Goal: Task Accomplishment & Management: Manage account settings

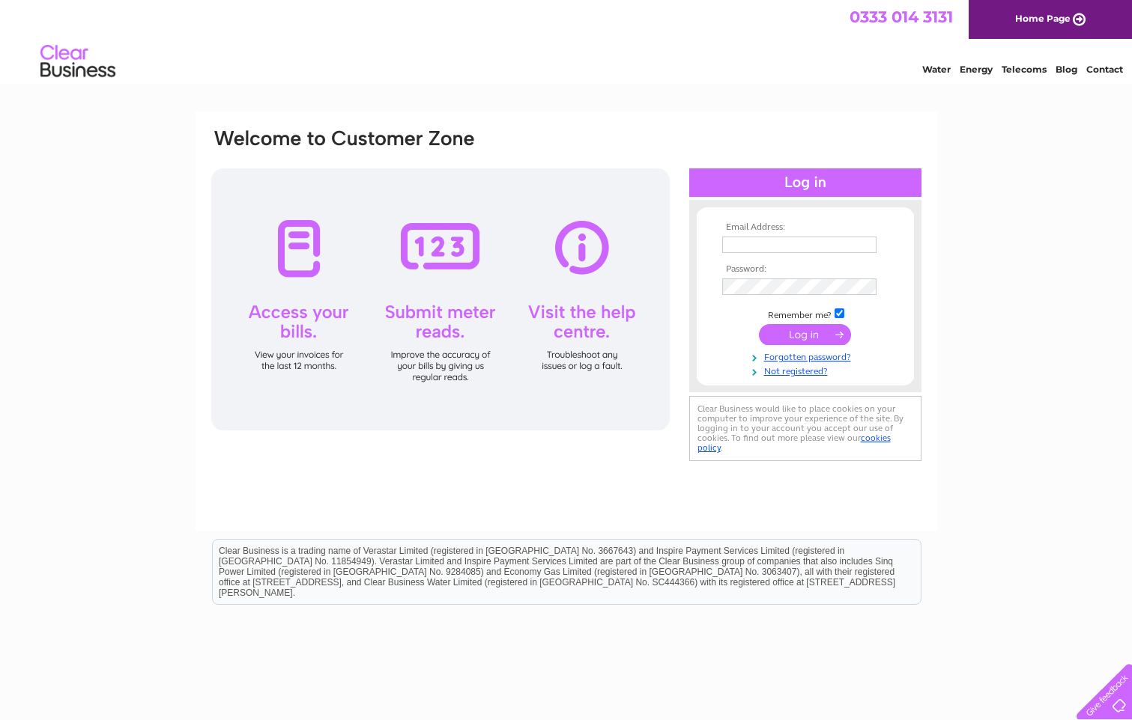
type input "collette@ladybanktyres.co.uk"
click at [787, 331] on input "submit" at bounding box center [805, 334] width 92 height 21
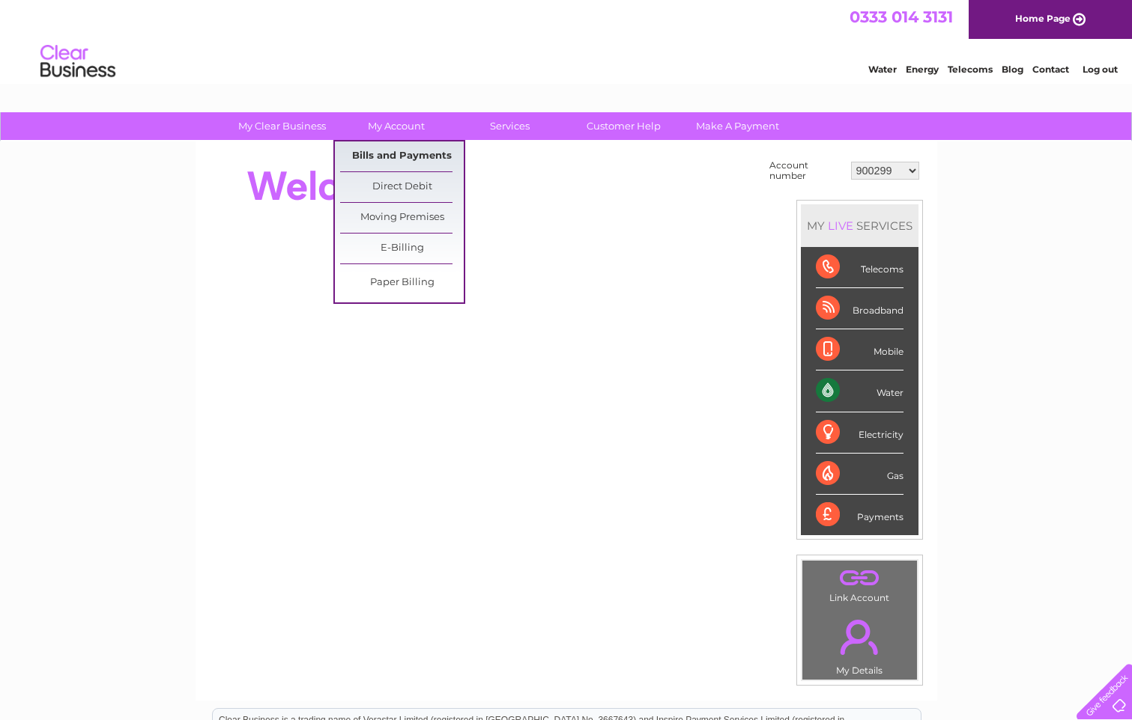
click at [413, 156] on link "Bills and Payments" at bounding box center [402, 157] width 124 height 30
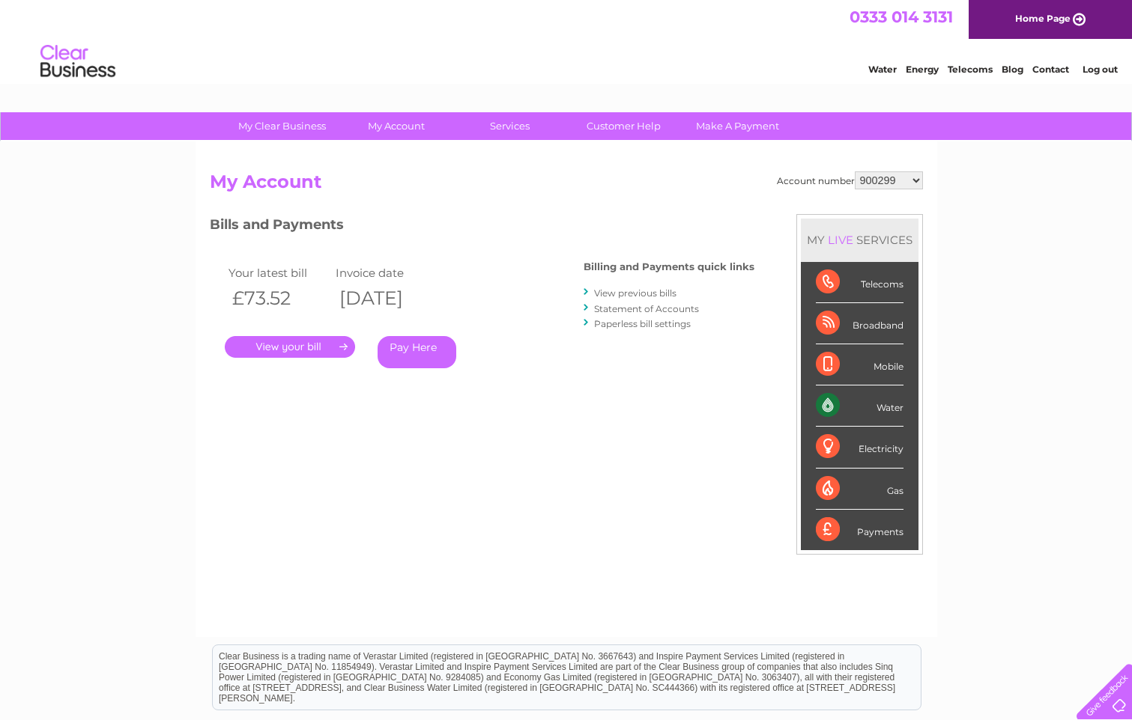
click at [319, 343] on link "." at bounding box center [290, 347] width 130 height 22
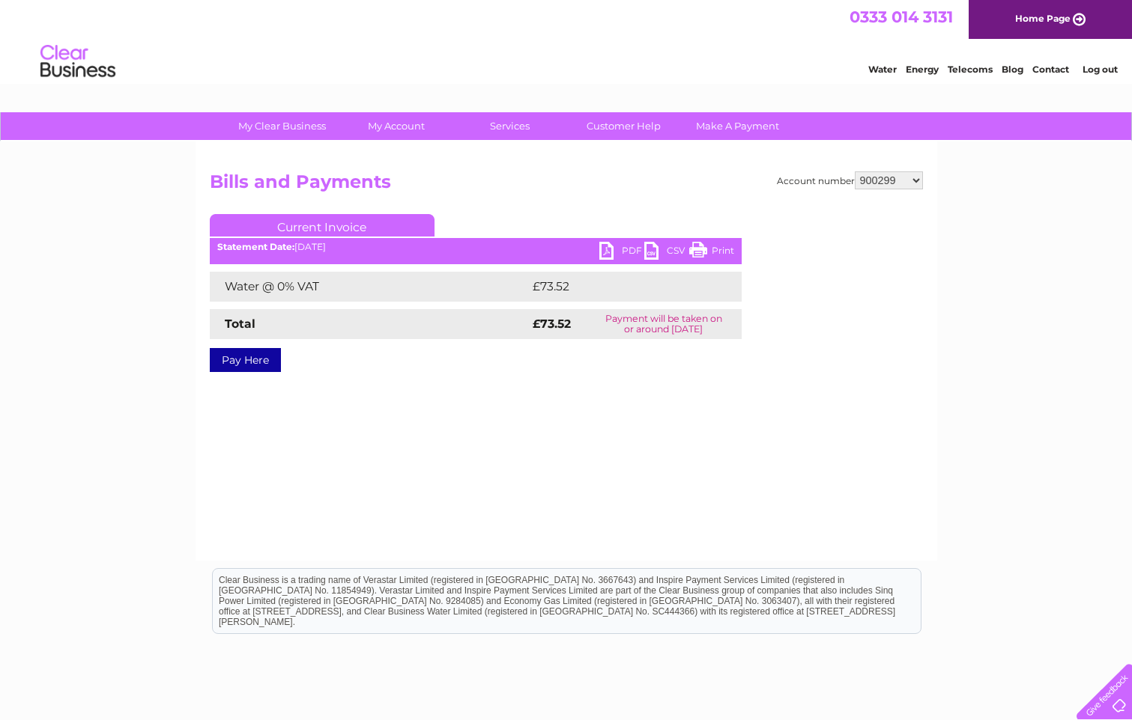
click at [624, 249] on link "PDF" at bounding box center [621, 253] width 45 height 22
click at [914, 179] on select "900299 901822 902219 902244 30316018" at bounding box center [889, 181] width 68 height 18
click at [855, 172] on select "900299 901822 902219 902244 30316018" at bounding box center [889, 181] width 68 height 18
click at [625, 248] on link "PDF" at bounding box center [621, 253] width 45 height 22
click at [914, 179] on select "900299 901822 902219 902244 30316018" at bounding box center [889, 181] width 68 height 18
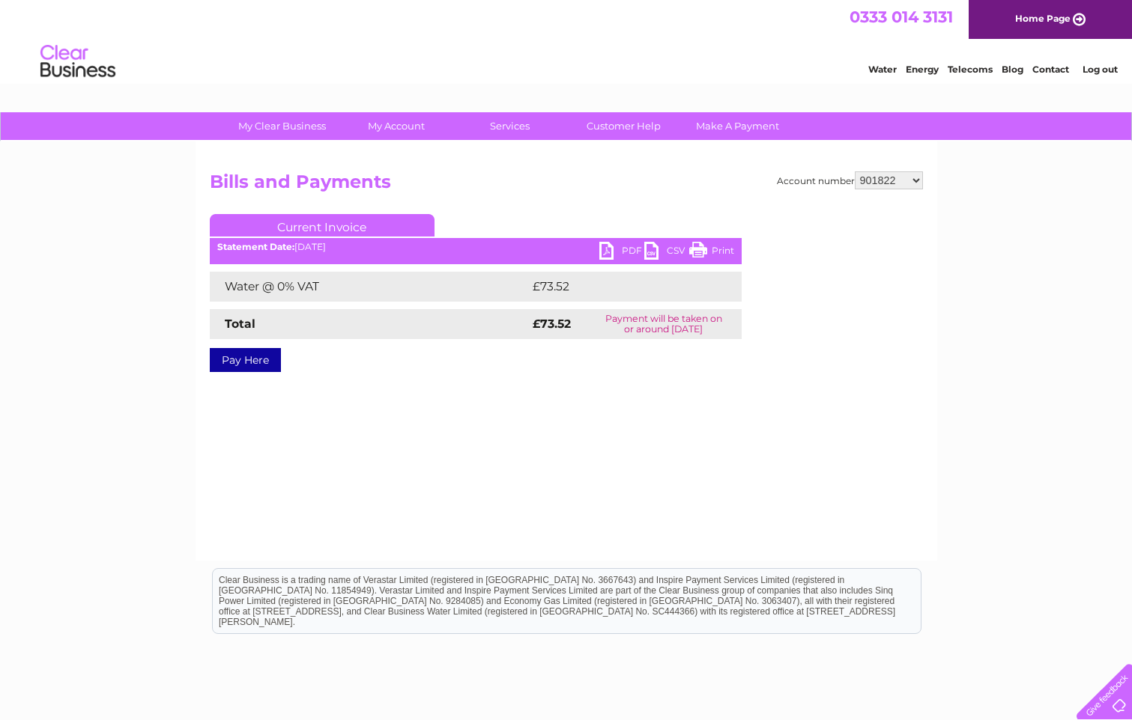
select select "902219"
click at [855, 172] on select "900299 901822 902219 902244 30316018" at bounding box center [889, 181] width 68 height 18
click at [629, 252] on link "PDF" at bounding box center [621, 253] width 45 height 22
click at [918, 180] on select "900299 901822 902219 902244 30316018" at bounding box center [889, 181] width 68 height 18
select select "30316018"
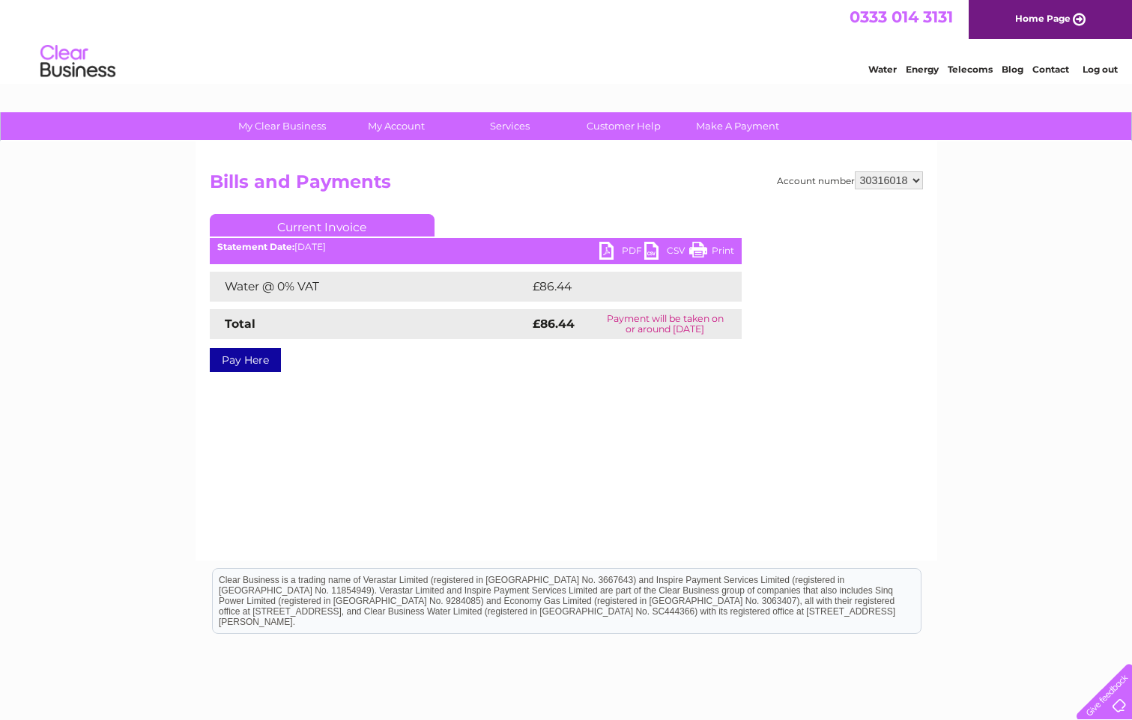
click at [855, 172] on select "900299 901822 902219 902244 30316018" at bounding box center [889, 181] width 68 height 18
click at [914, 178] on select "900299 901822 902219 902244 30316018" at bounding box center [889, 181] width 68 height 18
click at [855, 172] on select "900299 901822 902219 902244 30316018" at bounding box center [889, 181] width 68 height 18
click at [606, 249] on link "PDF" at bounding box center [621, 253] width 45 height 22
click at [915, 180] on select "900299 901822 902219 902244 30316018" at bounding box center [889, 181] width 68 height 18
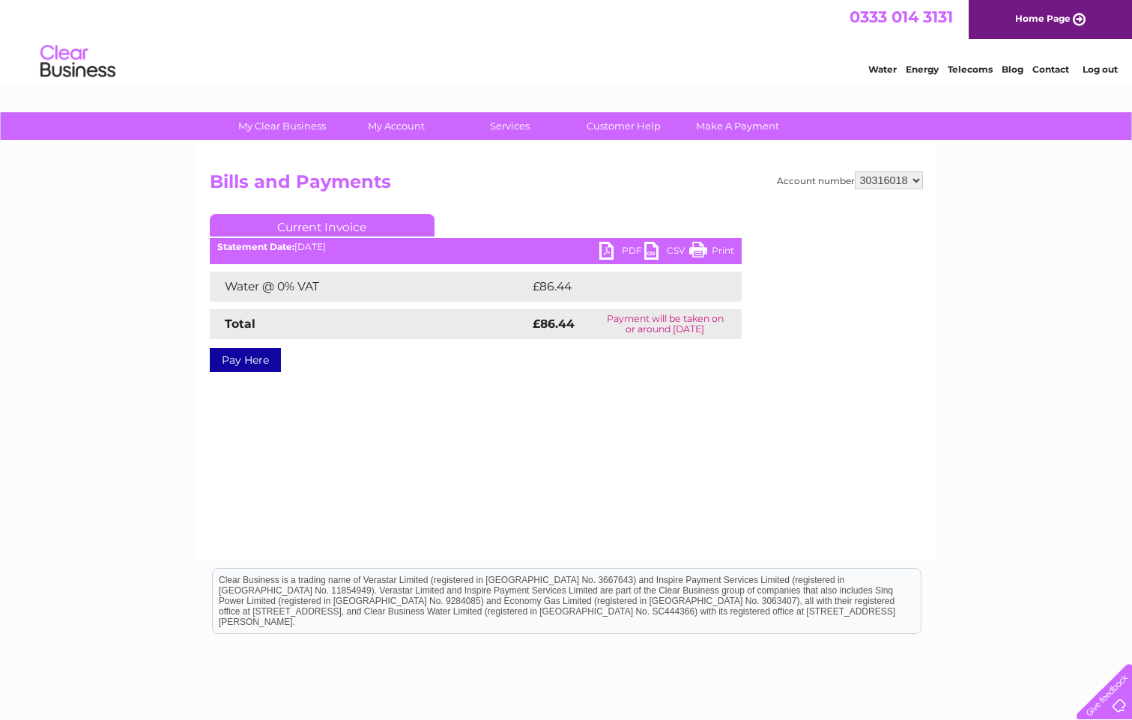
select select "900299"
click at [855, 172] on select "900299 901822 902219 902244 30316018" at bounding box center [889, 181] width 68 height 18
click at [779, 252] on div "Account number 900299 901822 902219 902244 30316018 Bills and Payments Current …" at bounding box center [566, 283] width 713 height 223
click at [915, 180] on select "900299 901822 902219 902244 30316018" at bounding box center [889, 181] width 68 height 18
select select "30316018"
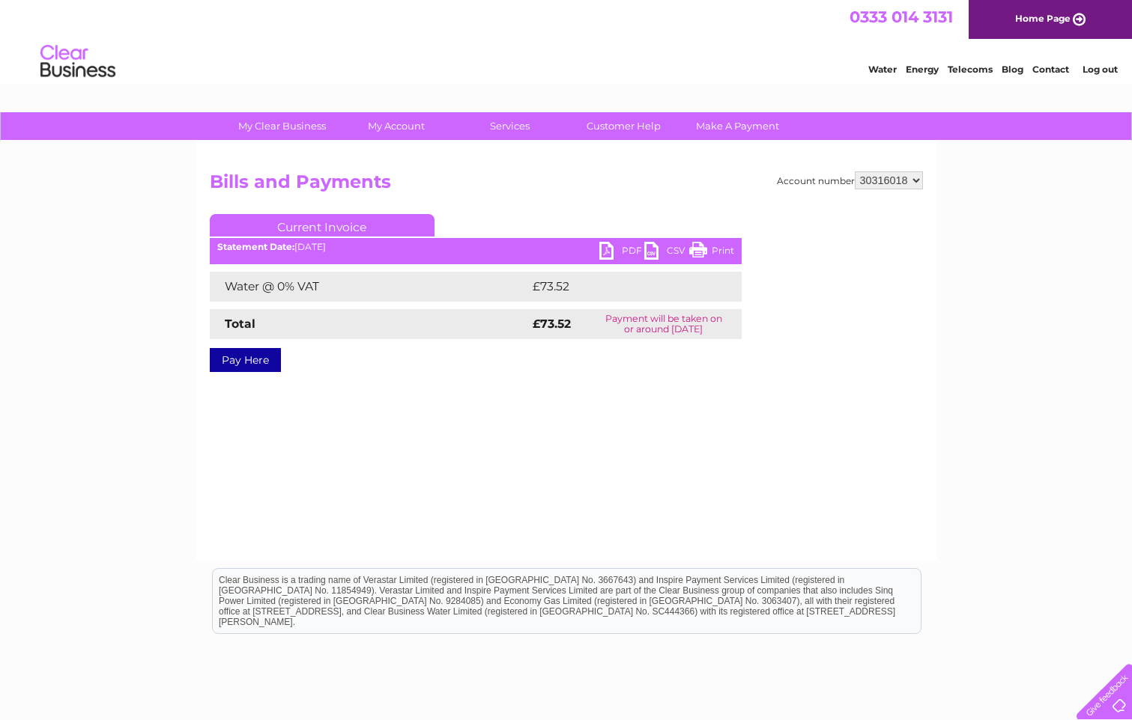
click at [855, 172] on select "900299 901822 902219 902244 30316018" at bounding box center [889, 181] width 68 height 18
click at [789, 247] on div "Account number 900299 901822 902219 902244 30316018 Bills and Payments Current …" at bounding box center [566, 283] width 713 height 223
click at [628, 244] on link "PDF" at bounding box center [621, 253] width 45 height 22
click at [911, 182] on select "900299 901822 902219 902244 30316018" at bounding box center [889, 181] width 68 height 18
select select "900299"
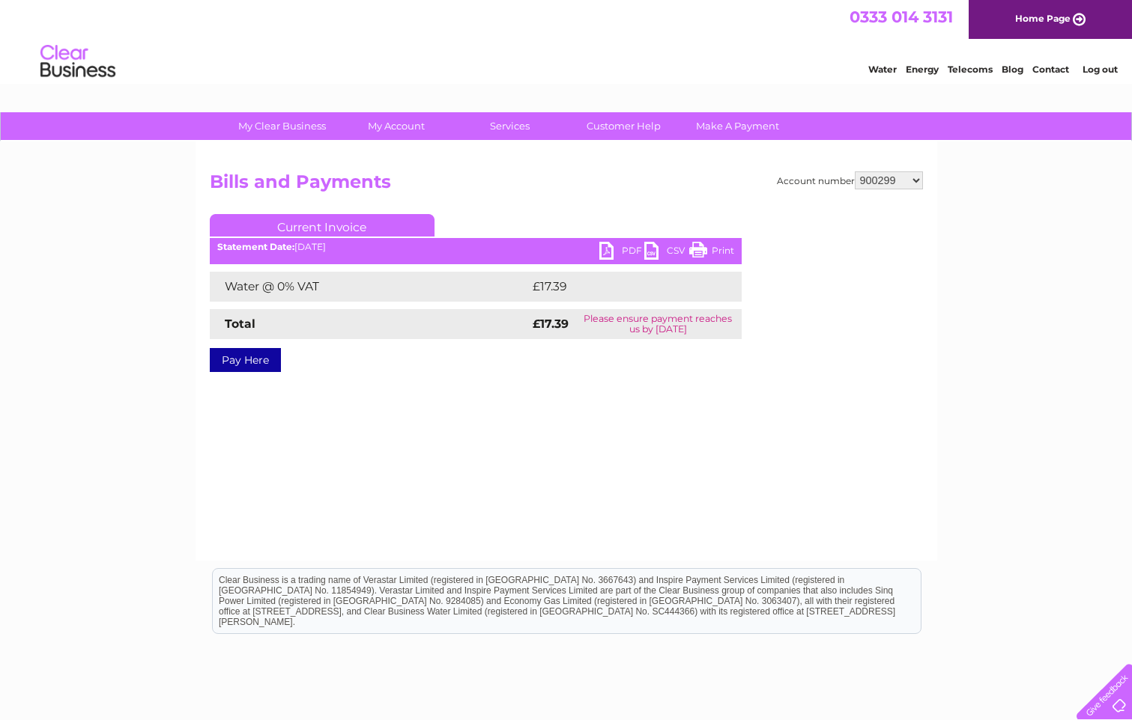
click at [855, 172] on select "900299 901822 902219 902244 30316018" at bounding box center [889, 181] width 68 height 18
click at [729, 358] on div "Pay Here" at bounding box center [476, 352] width 532 height 27
click at [628, 251] on link "PDF" at bounding box center [621, 253] width 45 height 22
click at [614, 253] on link "PDF" at bounding box center [621, 253] width 45 height 22
drag, startPoint x: 886, startPoint y: 209, endPoint x: 895, endPoint y: 206, distance: 9.5
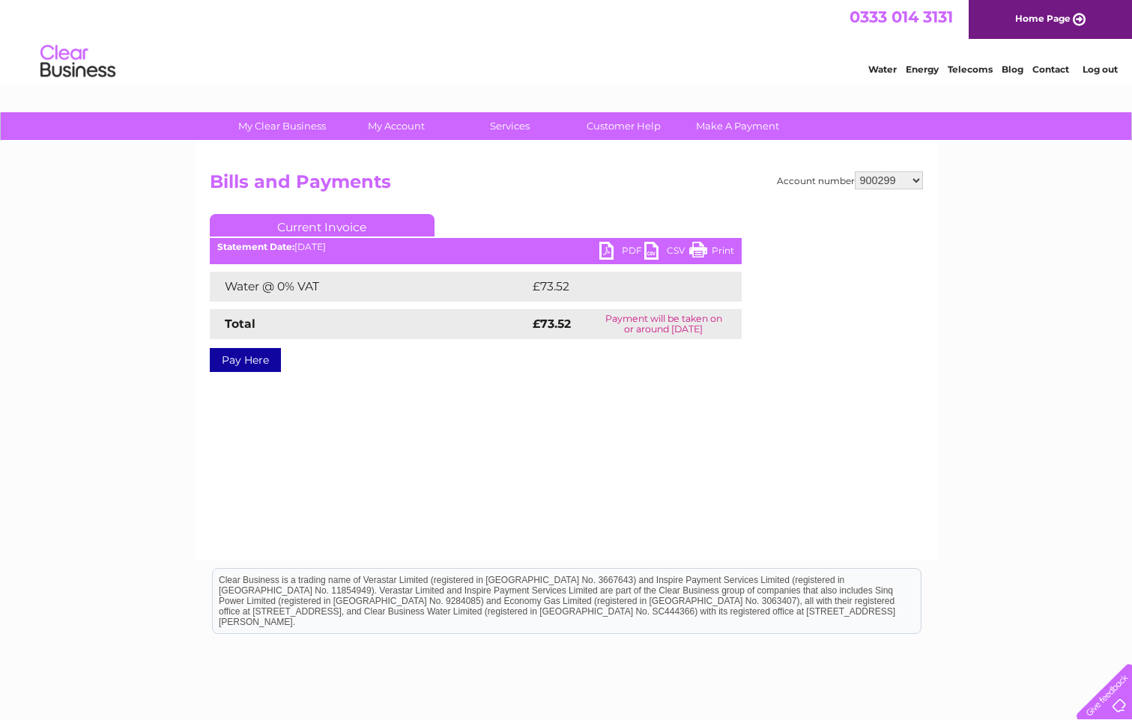
click at [887, 209] on div "Account number 900299 901822 902219 902244 30316018 Bills and Payments Current …" at bounding box center [566, 283] width 713 height 223
click at [915, 180] on select "900299 901822 902219 902244 30316018" at bounding box center [889, 181] width 68 height 18
select select "901822"
click at [855, 172] on select "900299 901822 902219 902244 30316018" at bounding box center [889, 181] width 68 height 18
click at [914, 182] on select "900299 901822 902219 902244 30316018" at bounding box center [889, 181] width 68 height 18
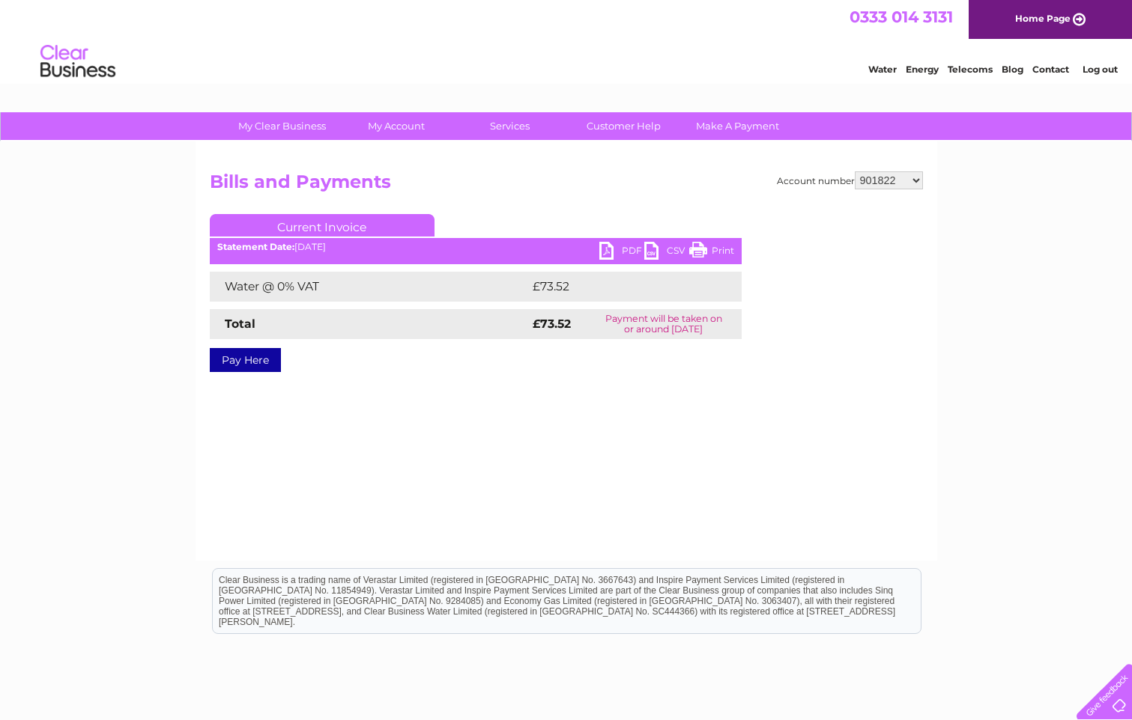
select select "902219"
click at [855, 172] on select "900299 901822 902219 902244 30316018" at bounding box center [889, 181] width 68 height 18
click at [913, 179] on select "900299 901822 902219 902244 30316018" at bounding box center [889, 181] width 68 height 18
select select "900299"
click at [855, 172] on select "900299 901822 902219 902244 30316018" at bounding box center [889, 181] width 68 height 18
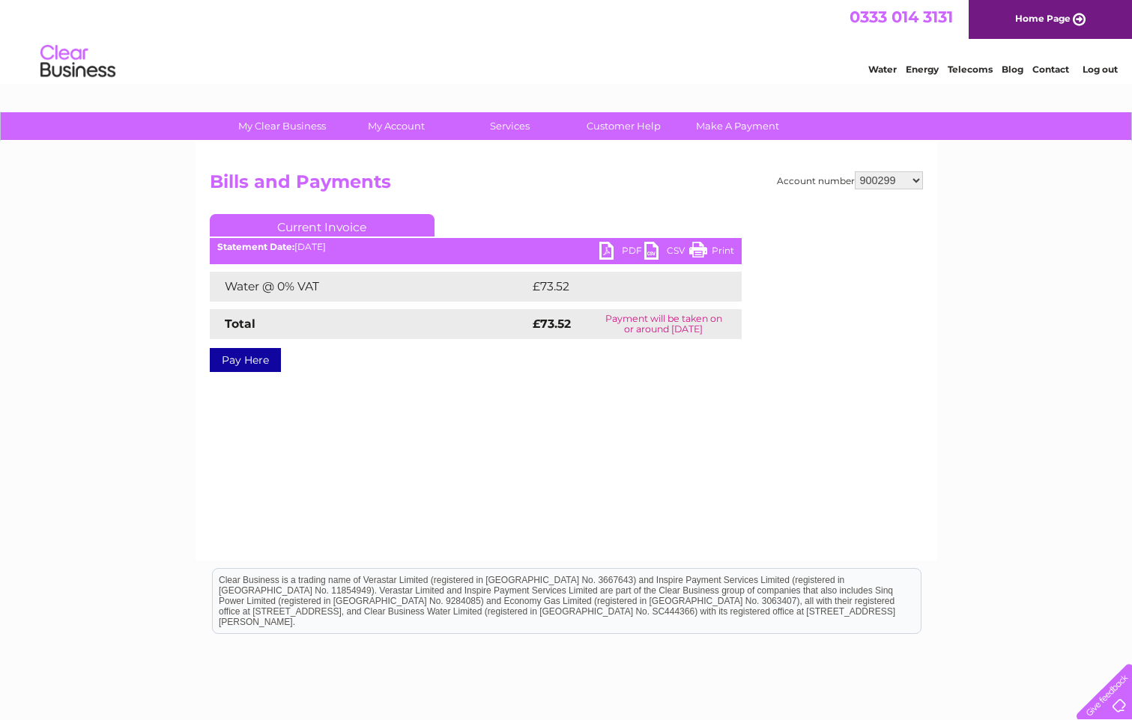
click at [892, 201] on div "Account number 900299 901822 902219 902244 30316018 Bills and Payments Current …" at bounding box center [566, 283] width 713 height 223
click at [917, 180] on select "900299 901822 902219 902244 30316018" at bounding box center [889, 181] width 68 height 18
select select "901822"
click at [855, 172] on select "900299 901822 902219 902244 30316018" at bounding box center [889, 181] width 68 height 18
click at [622, 250] on link "PDF" at bounding box center [621, 253] width 45 height 22
